Goal: Information Seeking & Learning: Find specific page/section

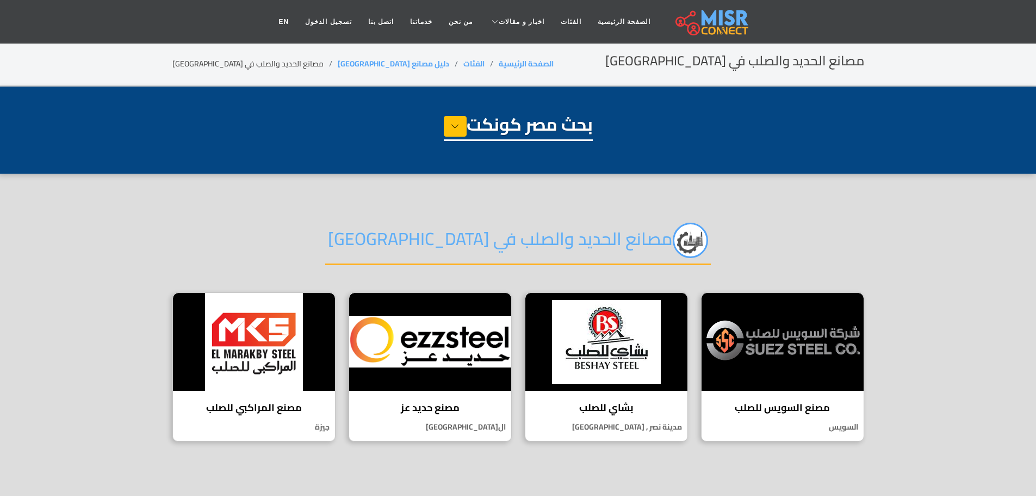
select select "**********"
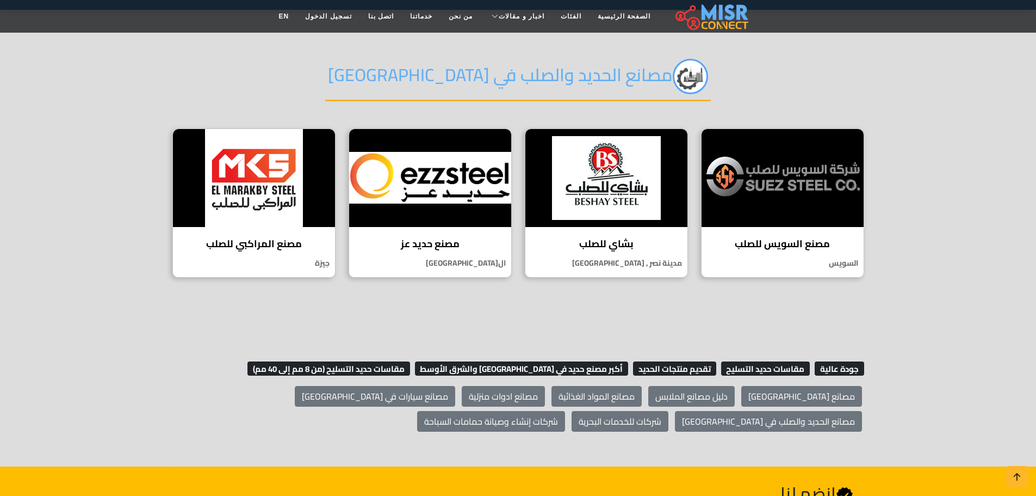
scroll to position [163, 0]
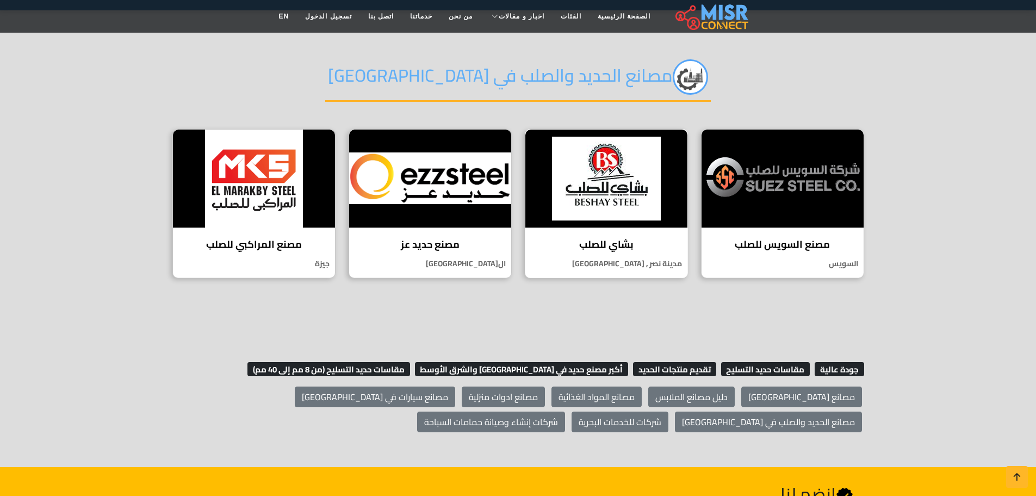
click at [614, 262] on p "مدينة نصر , [GEOGRAPHIC_DATA]" at bounding box center [607, 263] width 162 height 11
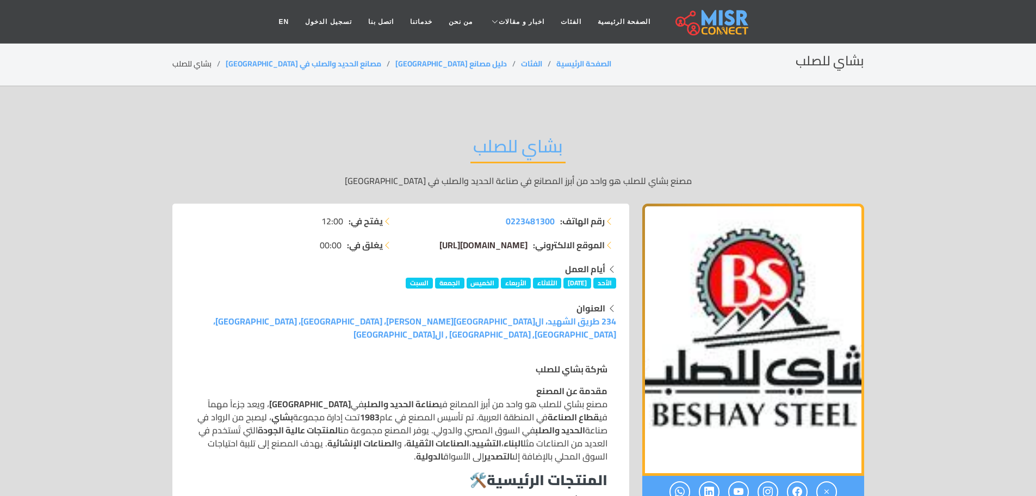
click at [503, 245] on span "www.beshaysteel.com/ar/" at bounding box center [484, 245] width 88 height 16
